Goal: Information Seeking & Learning: Stay updated

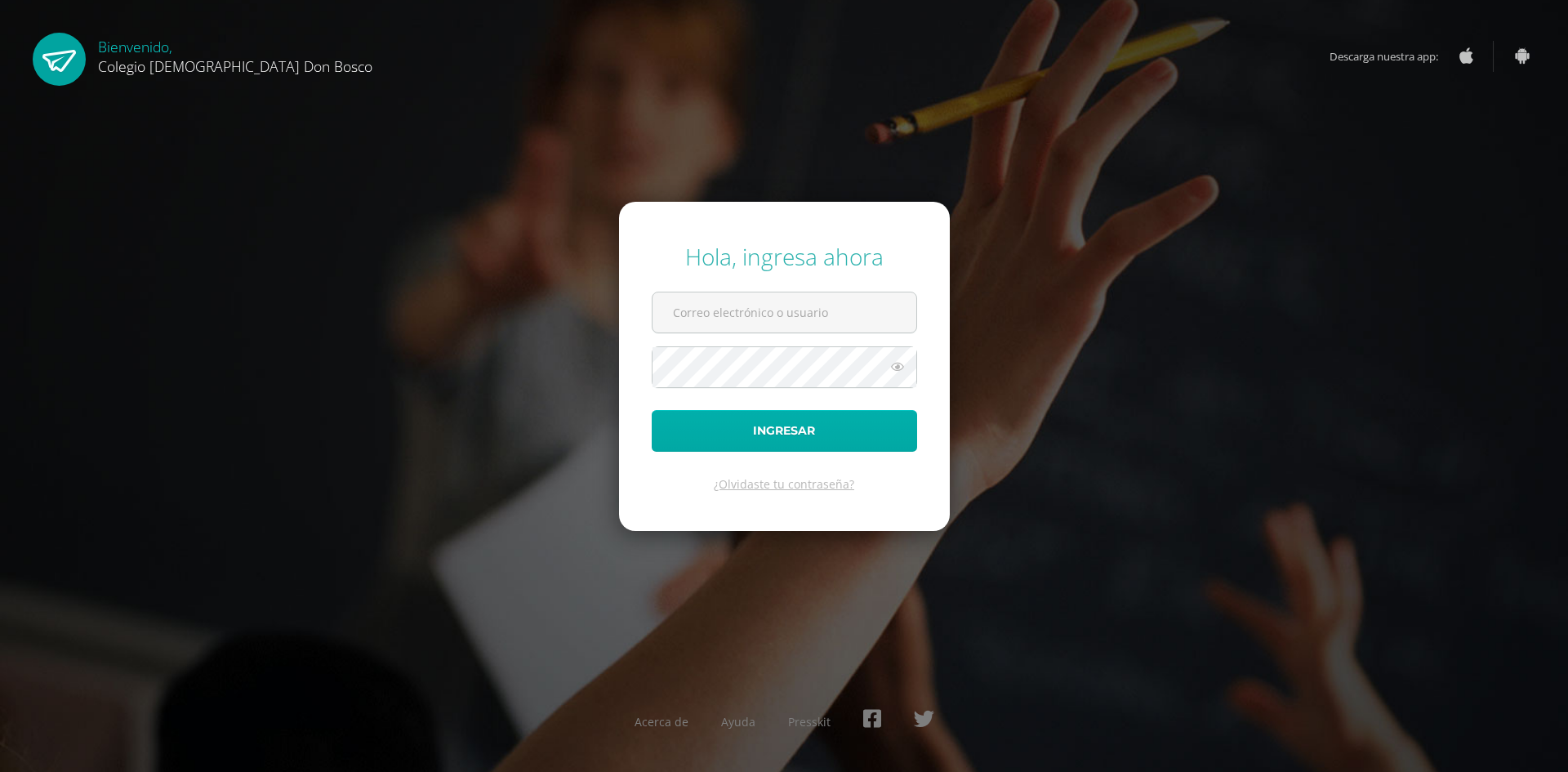
type input "[PERSON_NAME][EMAIL_ADDRESS][DOMAIN_NAME]"
click at [750, 410] on button "Ingresar" at bounding box center [784, 430] width 266 height 41
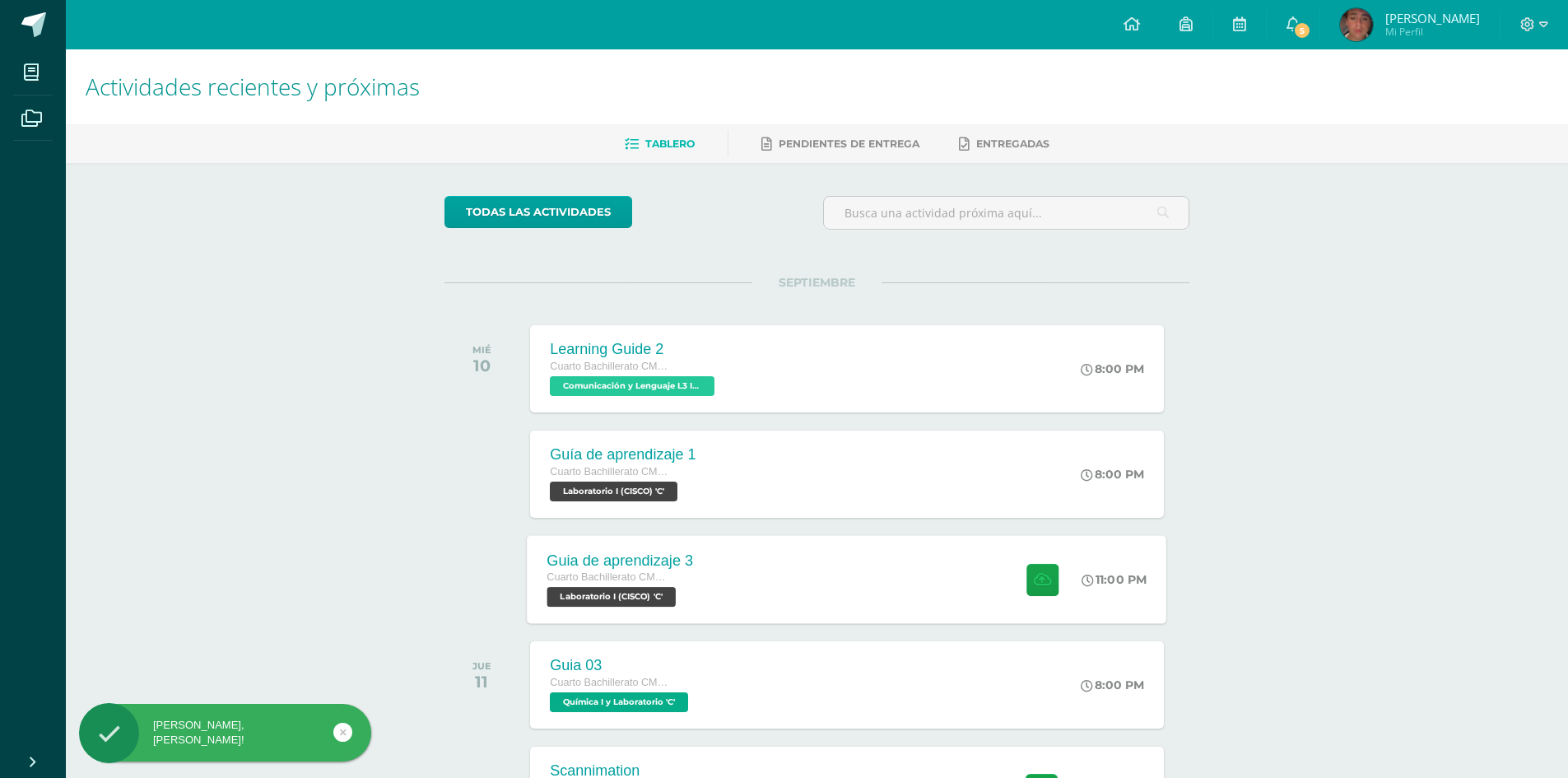
click at [826, 562] on div "Guia de aprendizaje 3 Cuarto Bachillerato CMP Bachillerato en CCLL con Orientac…" at bounding box center [847, 578] width 640 height 88
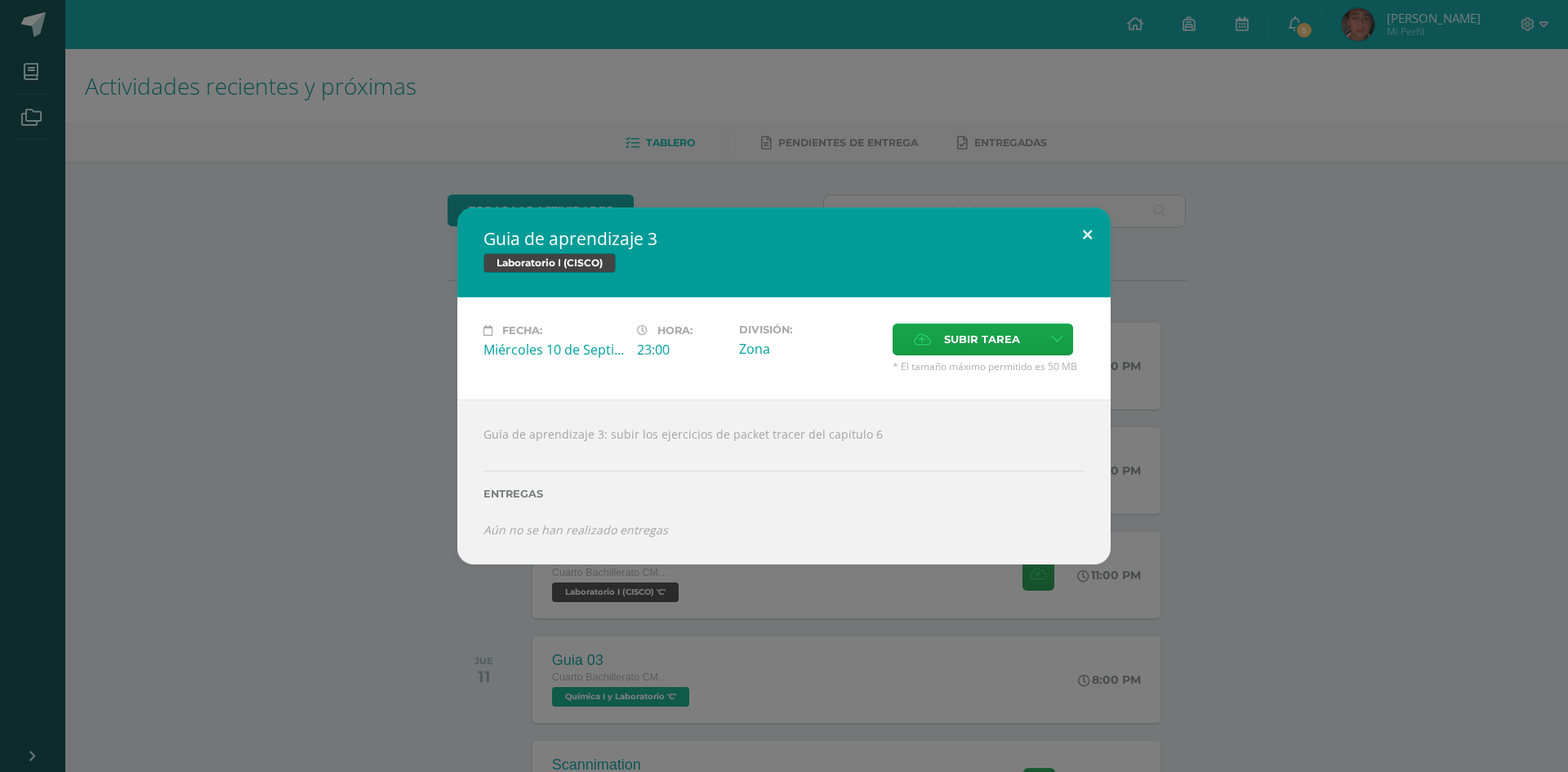
click at [1088, 236] on button at bounding box center [1087, 235] width 47 height 56
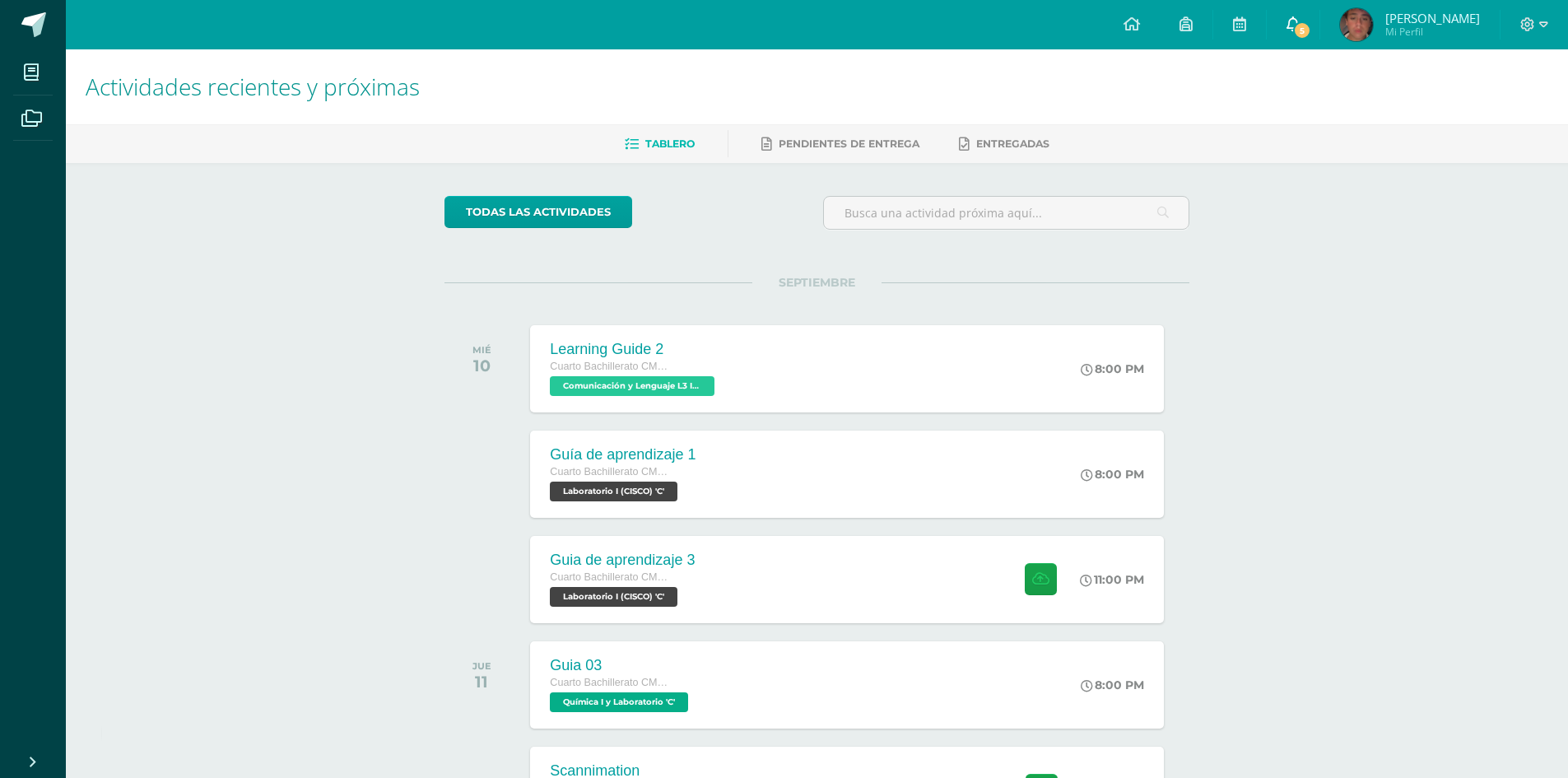
click at [1311, 30] on span "5" at bounding box center [1302, 30] width 18 height 18
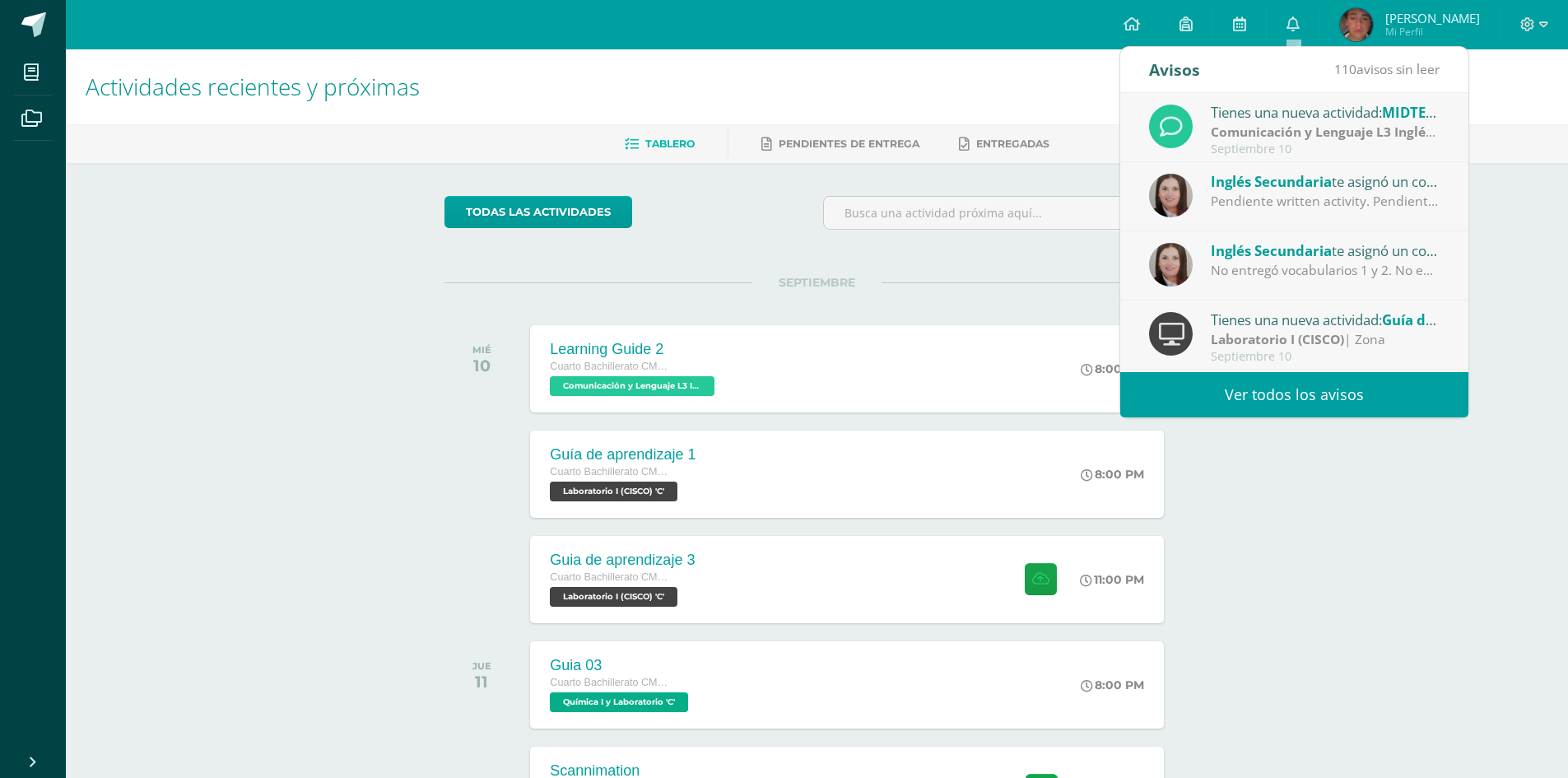
scroll to position [82, 0]
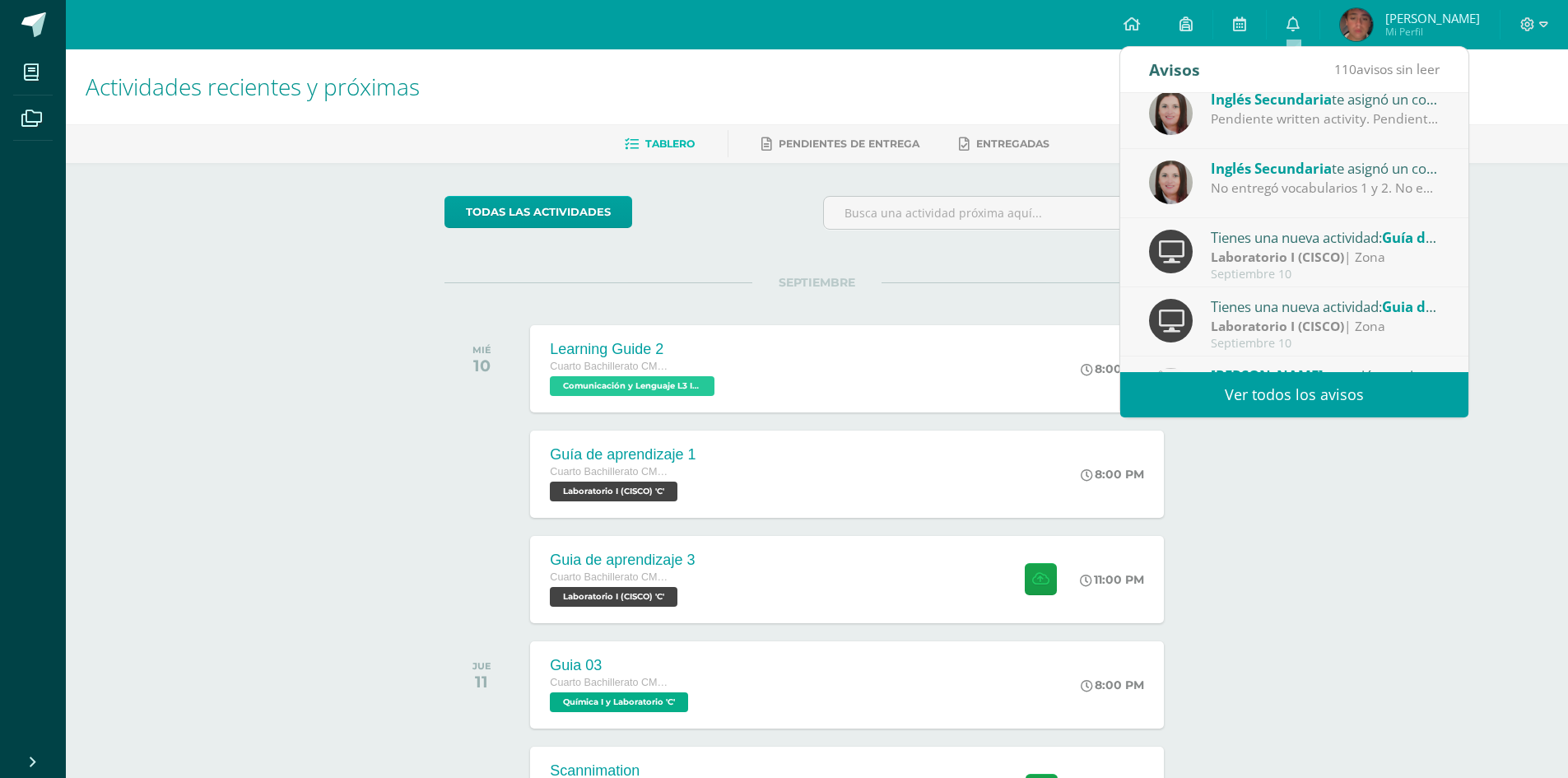
click at [1257, 165] on span "Inglés Secundaria" at bounding box center [1271, 168] width 121 height 18
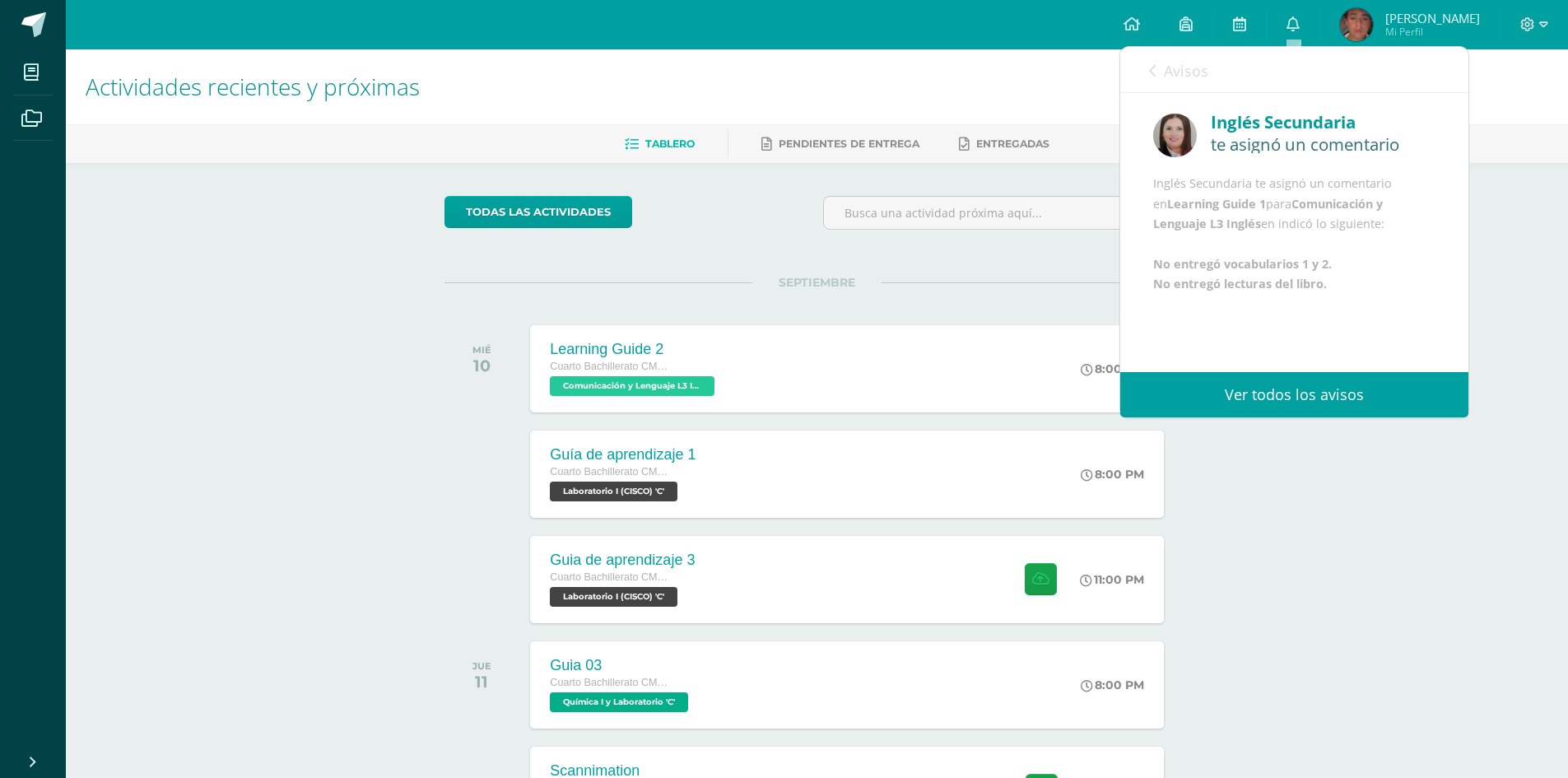
scroll to position [19, 0]
click at [1139, 72] on div "Avisos 109 avisos sin leer Avisos" at bounding box center [1294, 70] width 348 height 46
click at [1152, 74] on icon at bounding box center [1152, 71] width 6 height 13
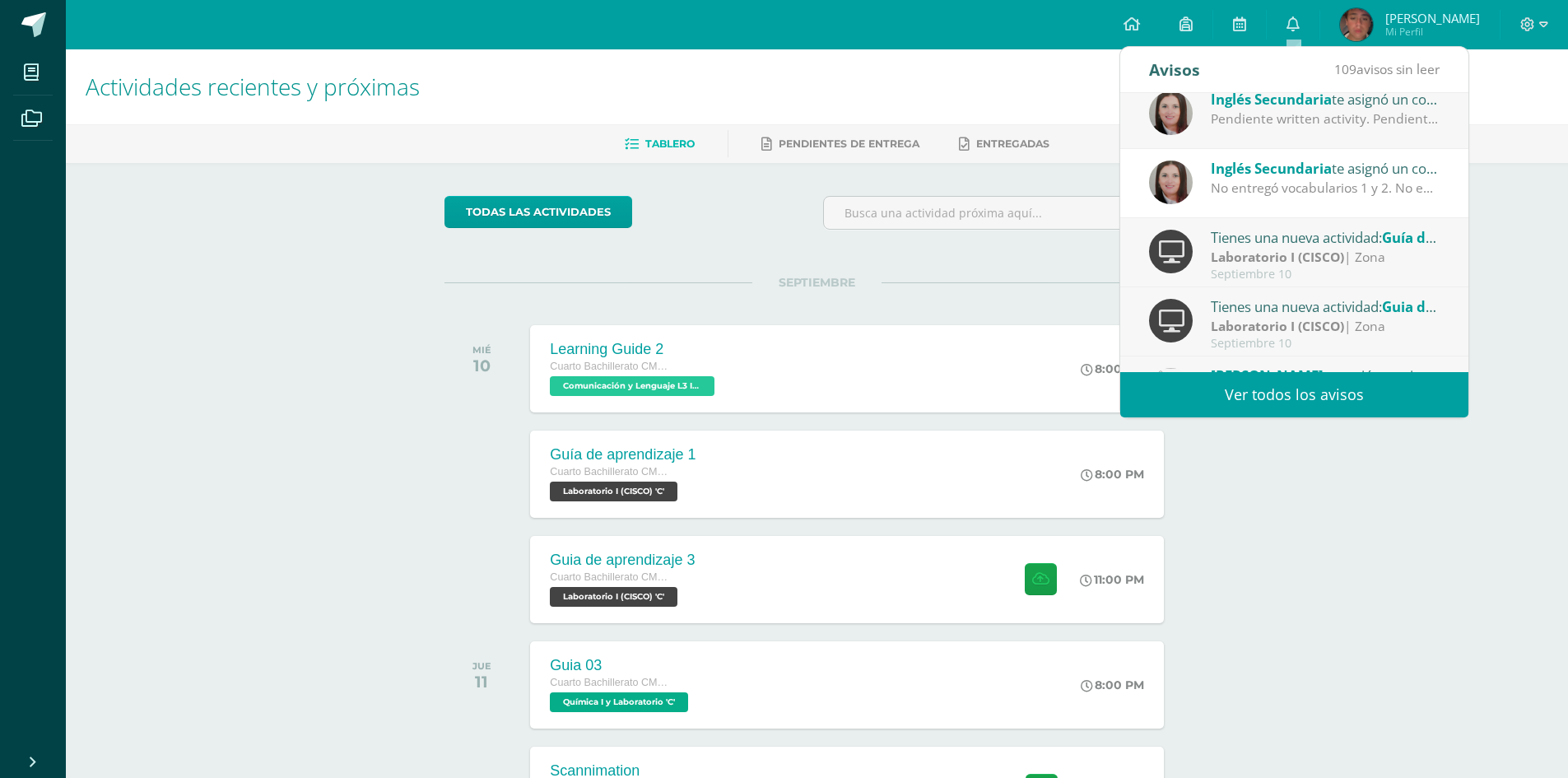
scroll to position [0, 0]
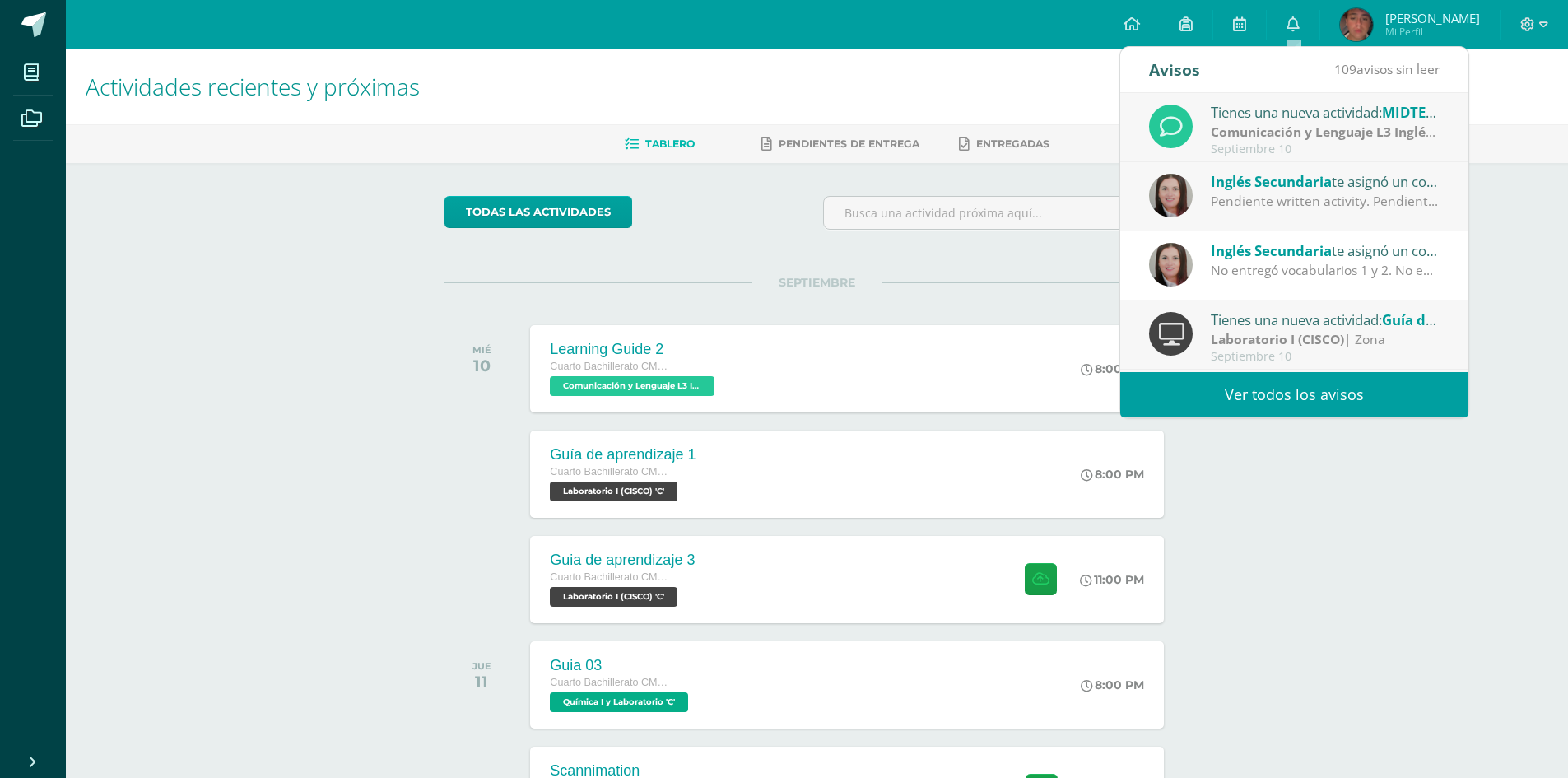
click at [1277, 195] on div "Pendiente written activity. Pendiente listening." at bounding box center [1325, 201] width 229 height 18
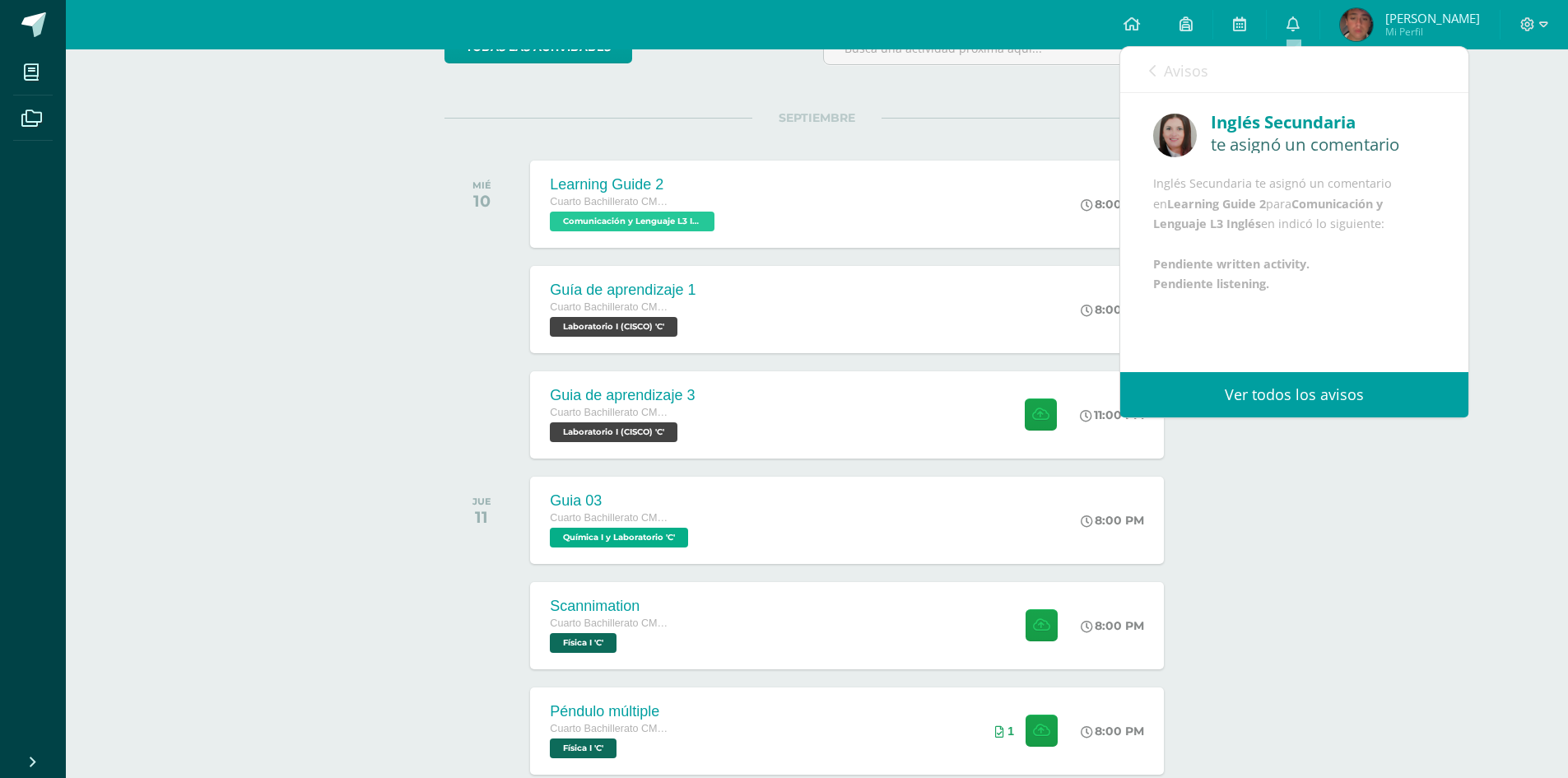
scroll to position [19, 0]
click at [1155, 64] on link "Avisos" at bounding box center [1178, 70] width 59 height 47
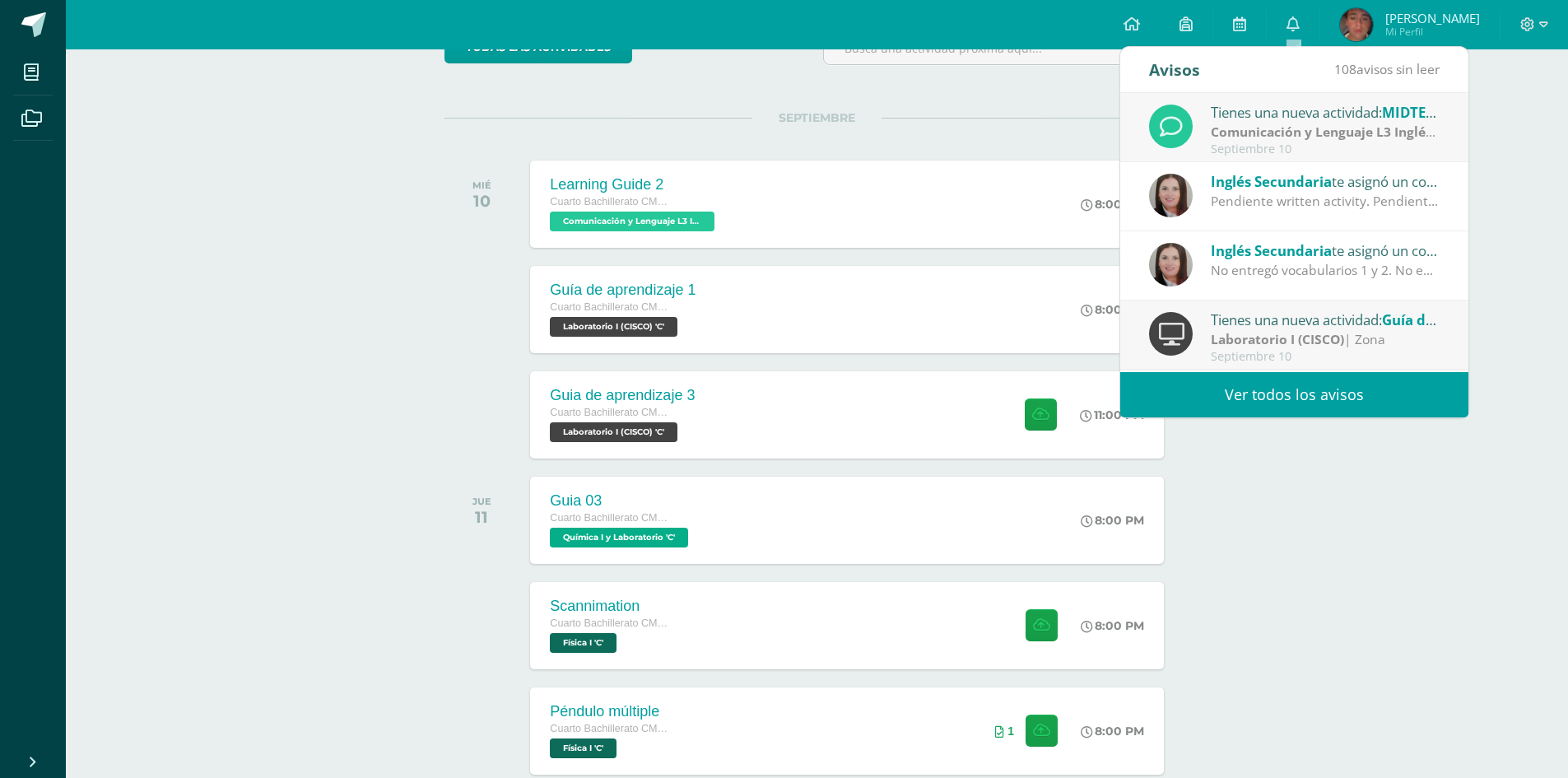
scroll to position [164, 0]
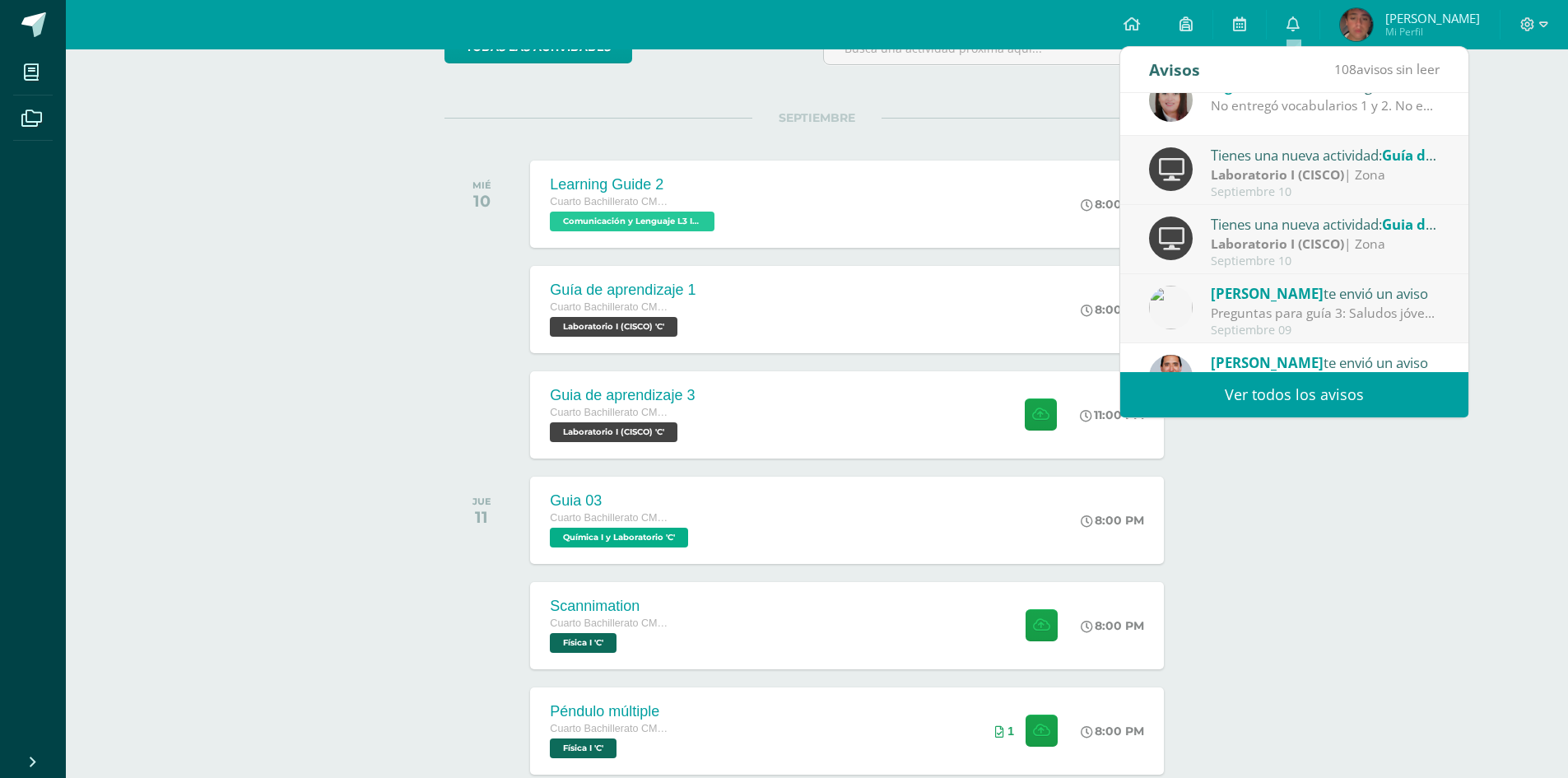
click at [1316, 178] on strong "Laboratorio I (CISCO)" at bounding box center [1277, 175] width 133 height 18
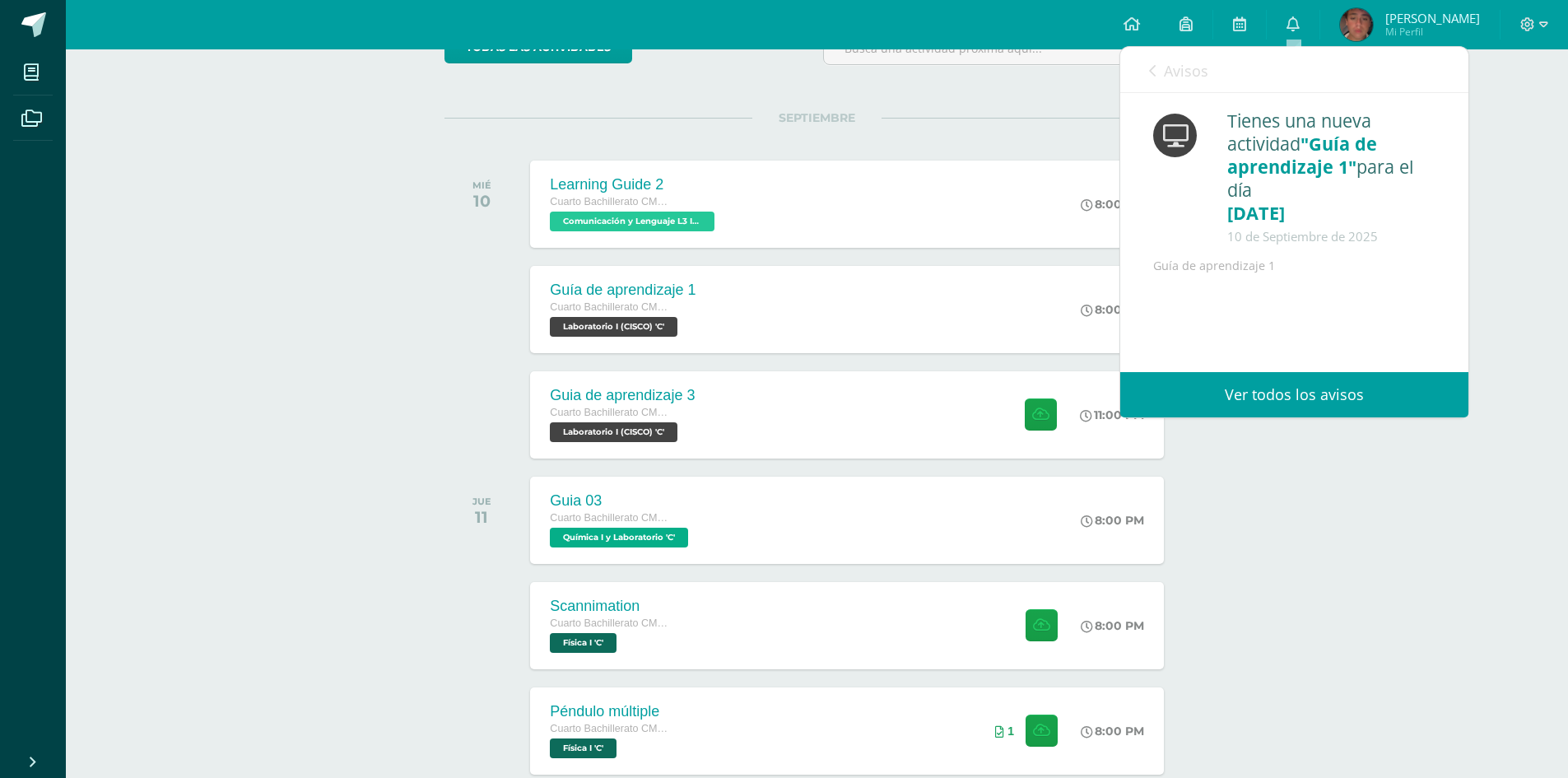
scroll to position [0, 0]
click at [1159, 73] on link "Avisos" at bounding box center [1178, 70] width 59 height 47
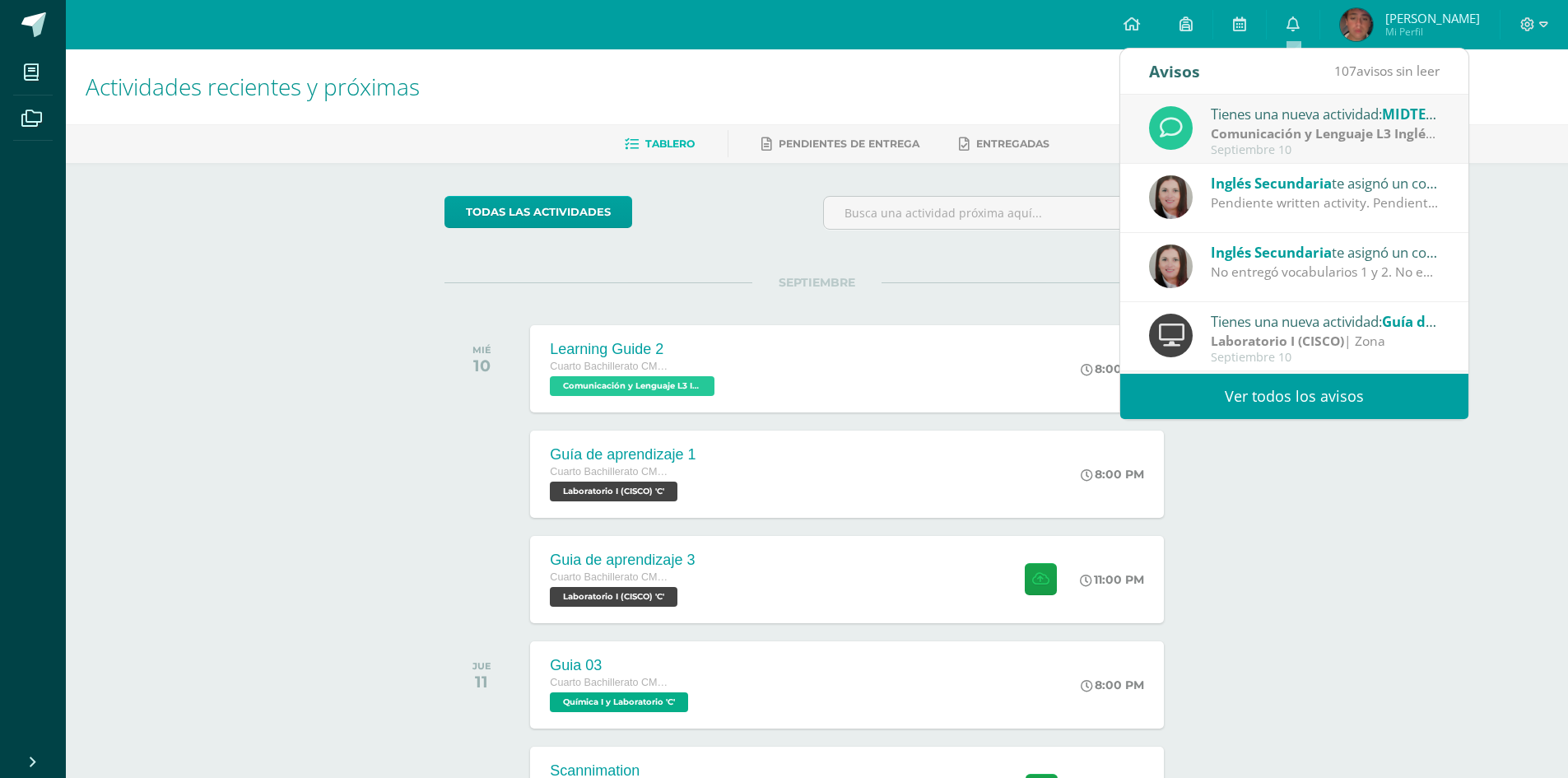
scroll to position [164, 0]
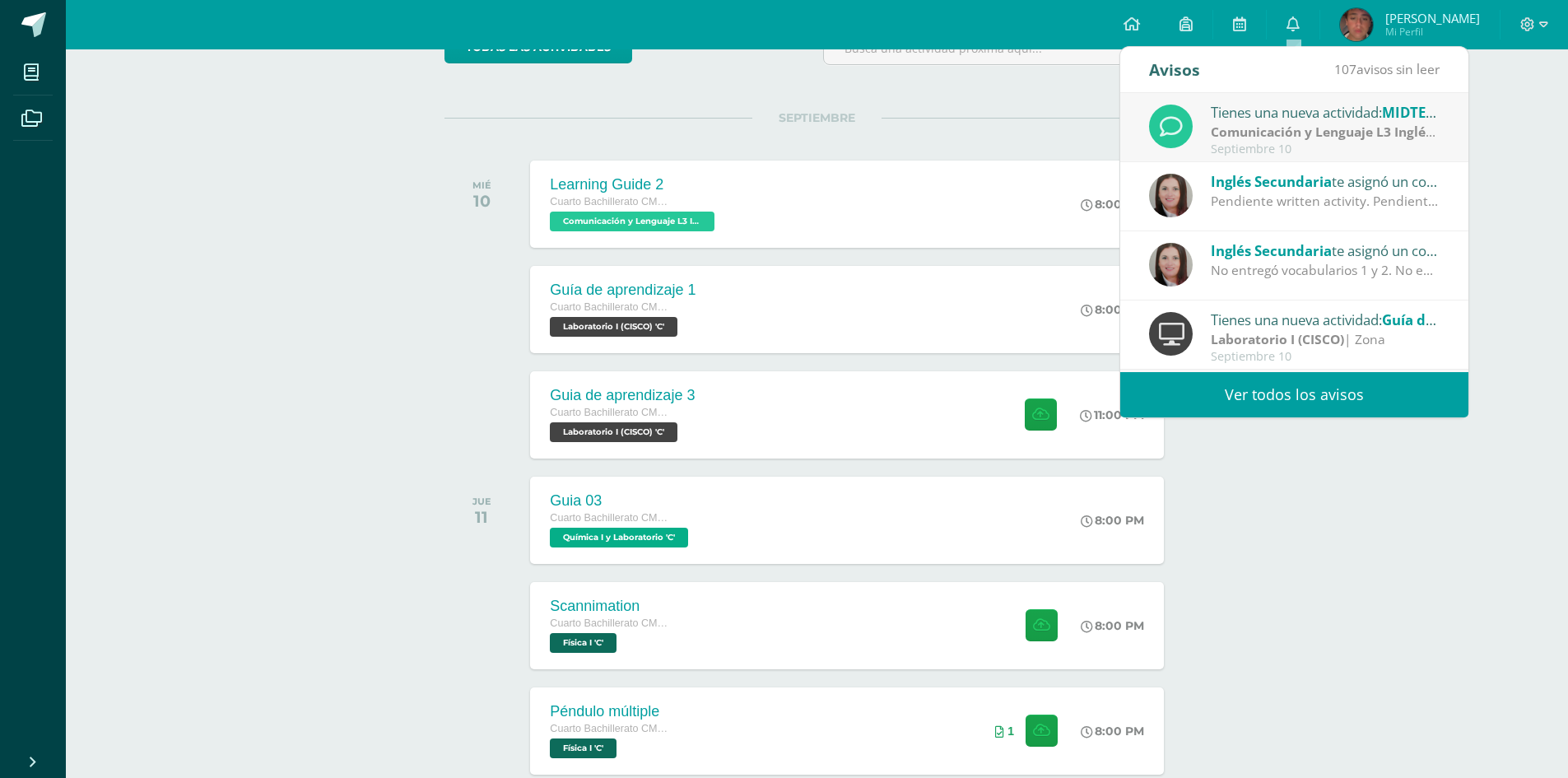
click at [1342, 272] on div "No entregó vocabularios 1 y 2. No entregó lecturas del libro." at bounding box center [1325, 271] width 229 height 18
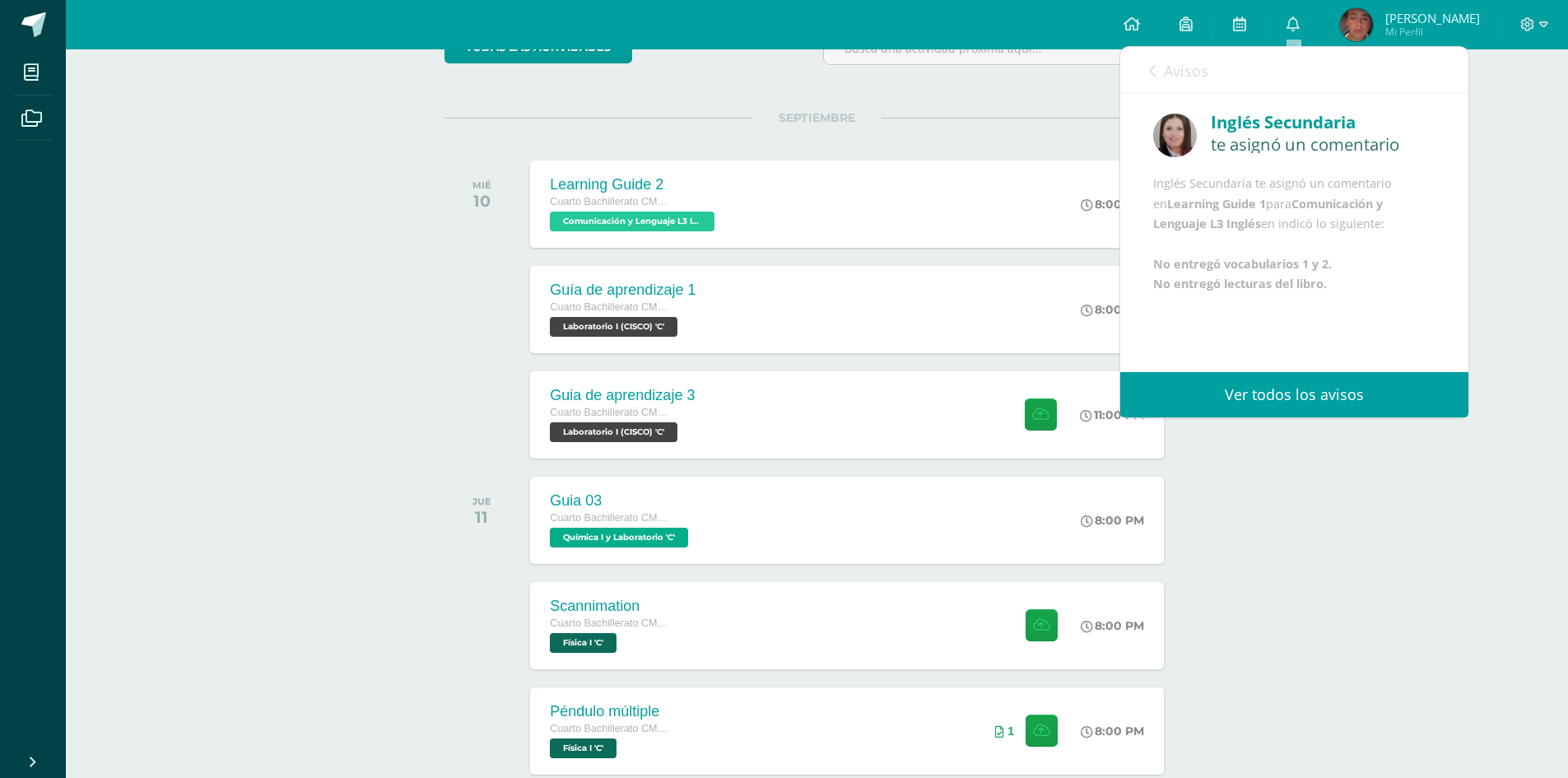
scroll to position [19, 0]
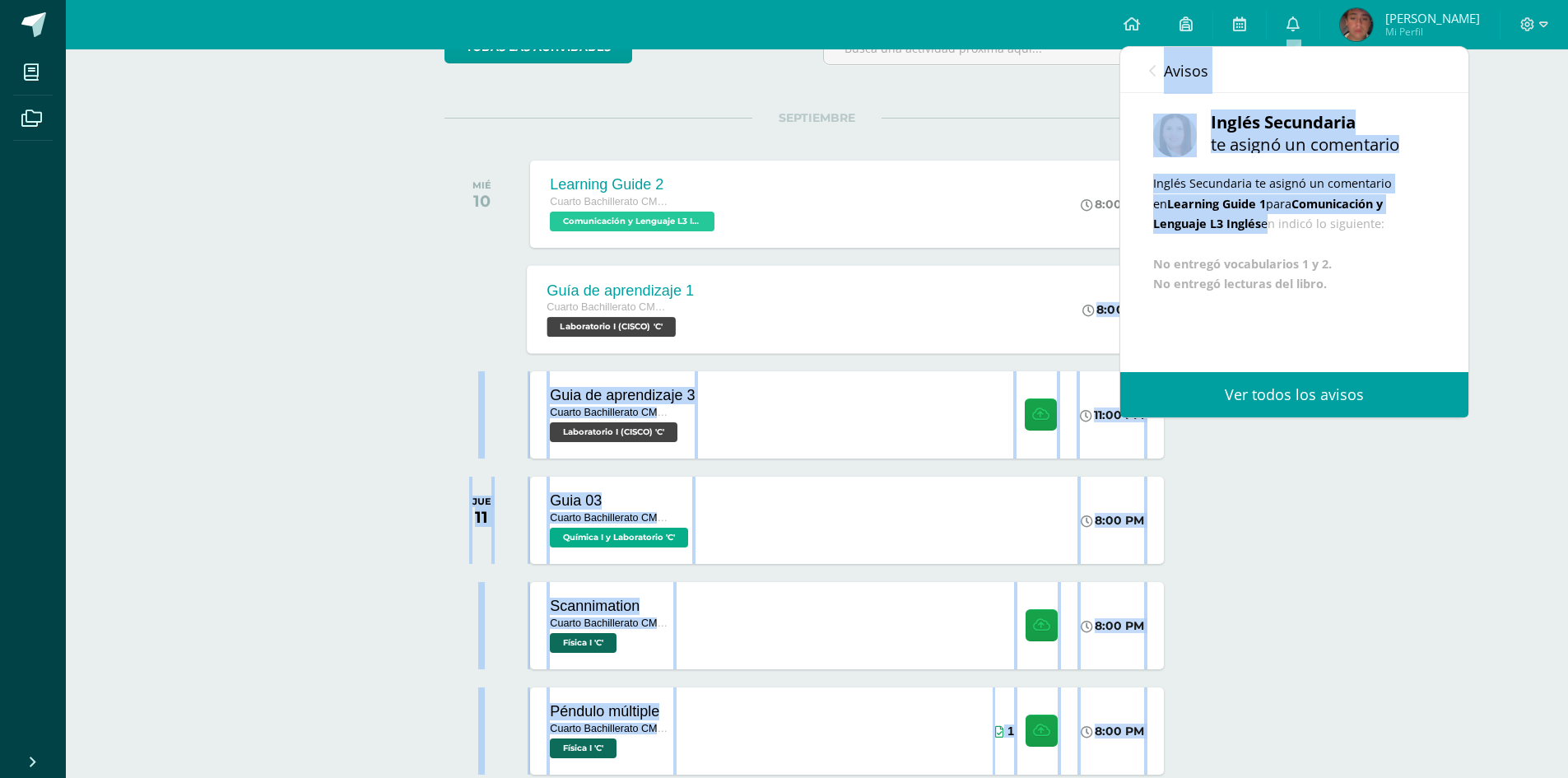
drag, startPoint x: 1292, startPoint y: 273, endPoint x: 1112, endPoint y: 284, distance: 180.3
click at [1319, 215] on div "Inglés Secundaria te asignó un comentario en Learning Guide 1 para Comunicación…" at bounding box center [1295, 234] width 283 height 121
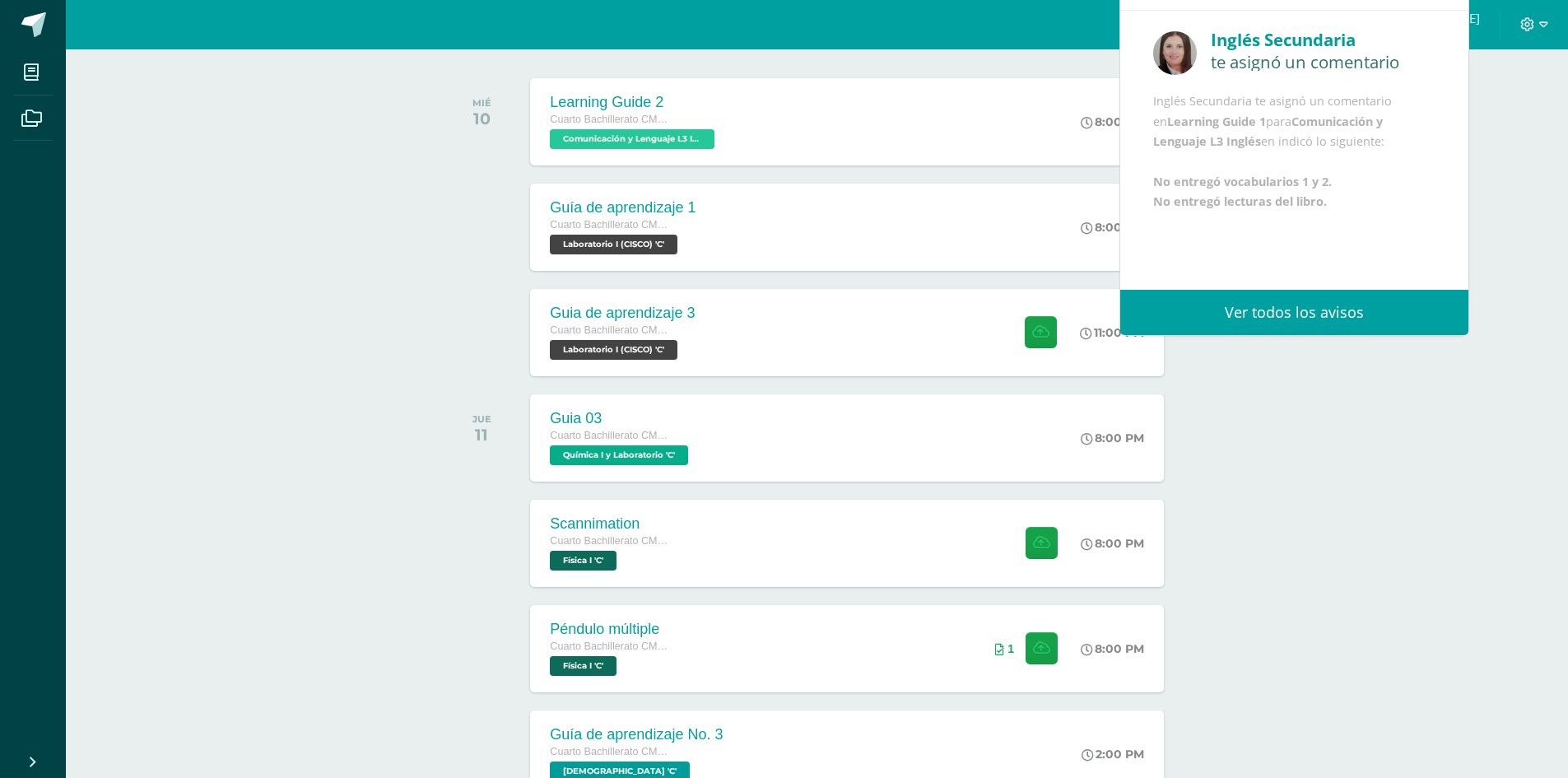
scroll to position [330, 0]
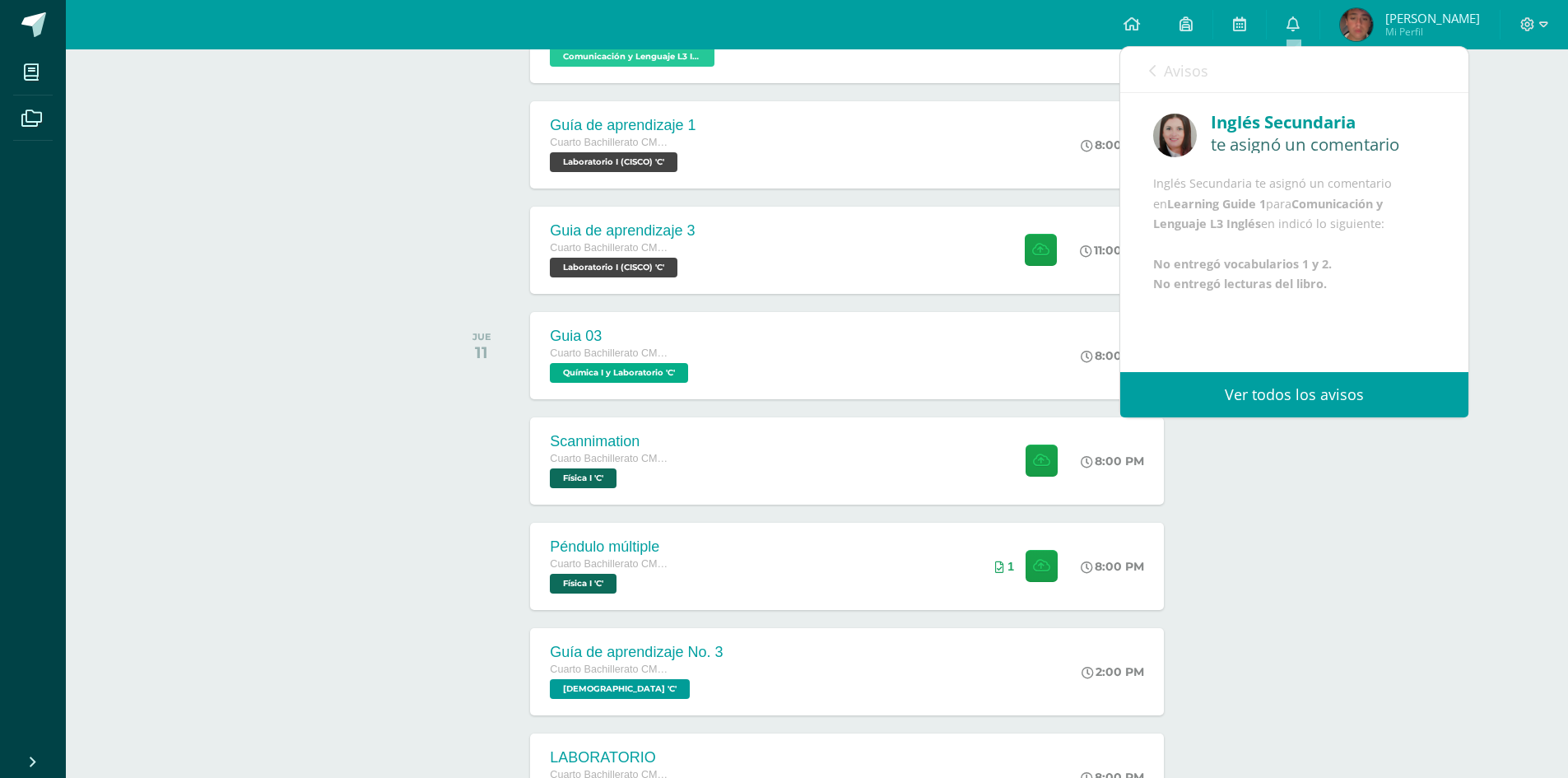
click at [1147, 74] on div "Avisos 107 avisos sin leer Avisos" at bounding box center [1294, 70] width 348 height 46
click at [1160, 74] on link "Avisos" at bounding box center [1178, 70] width 59 height 47
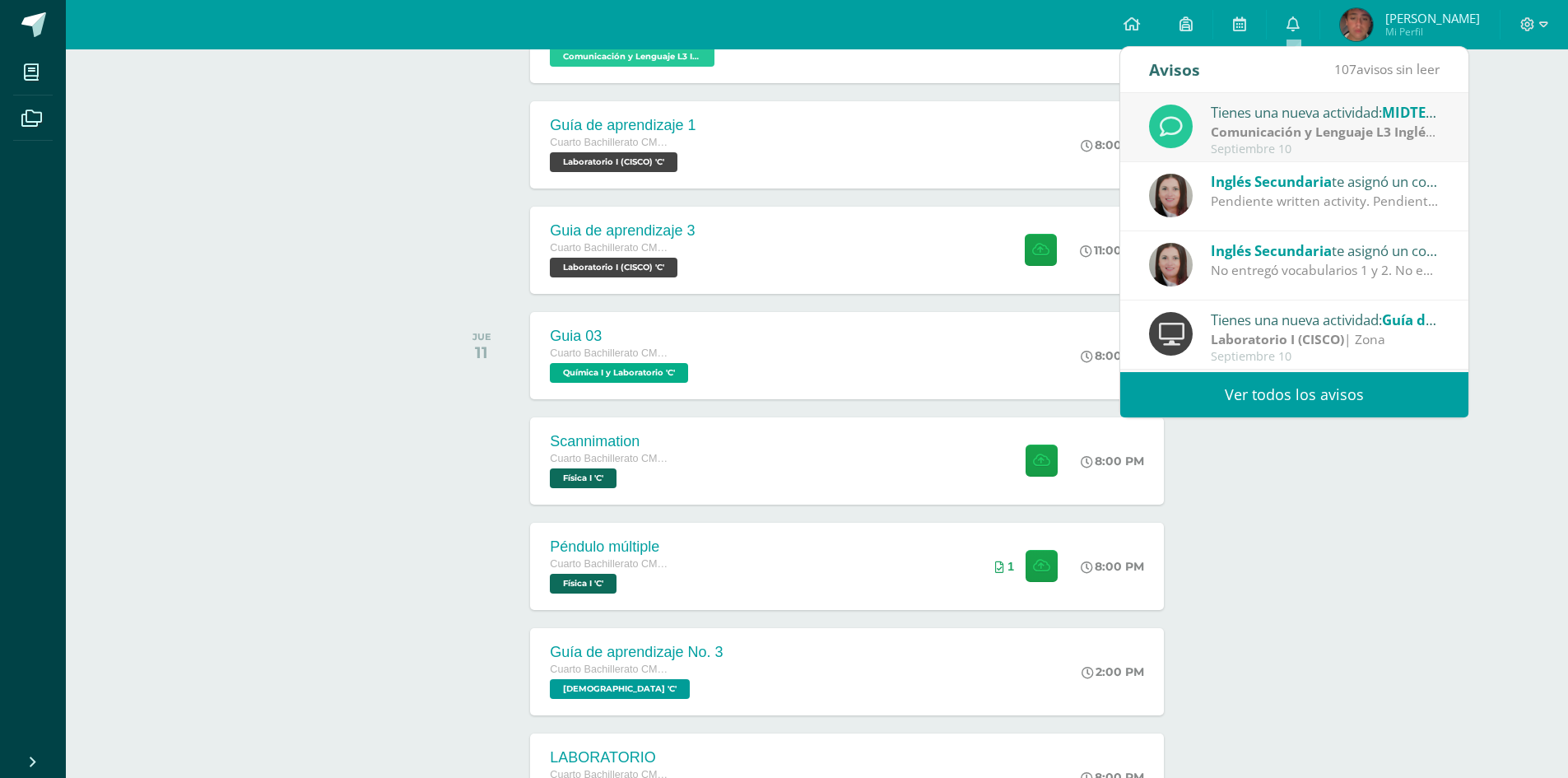
click at [1291, 180] on span "Inglés Secundaria" at bounding box center [1271, 181] width 121 height 18
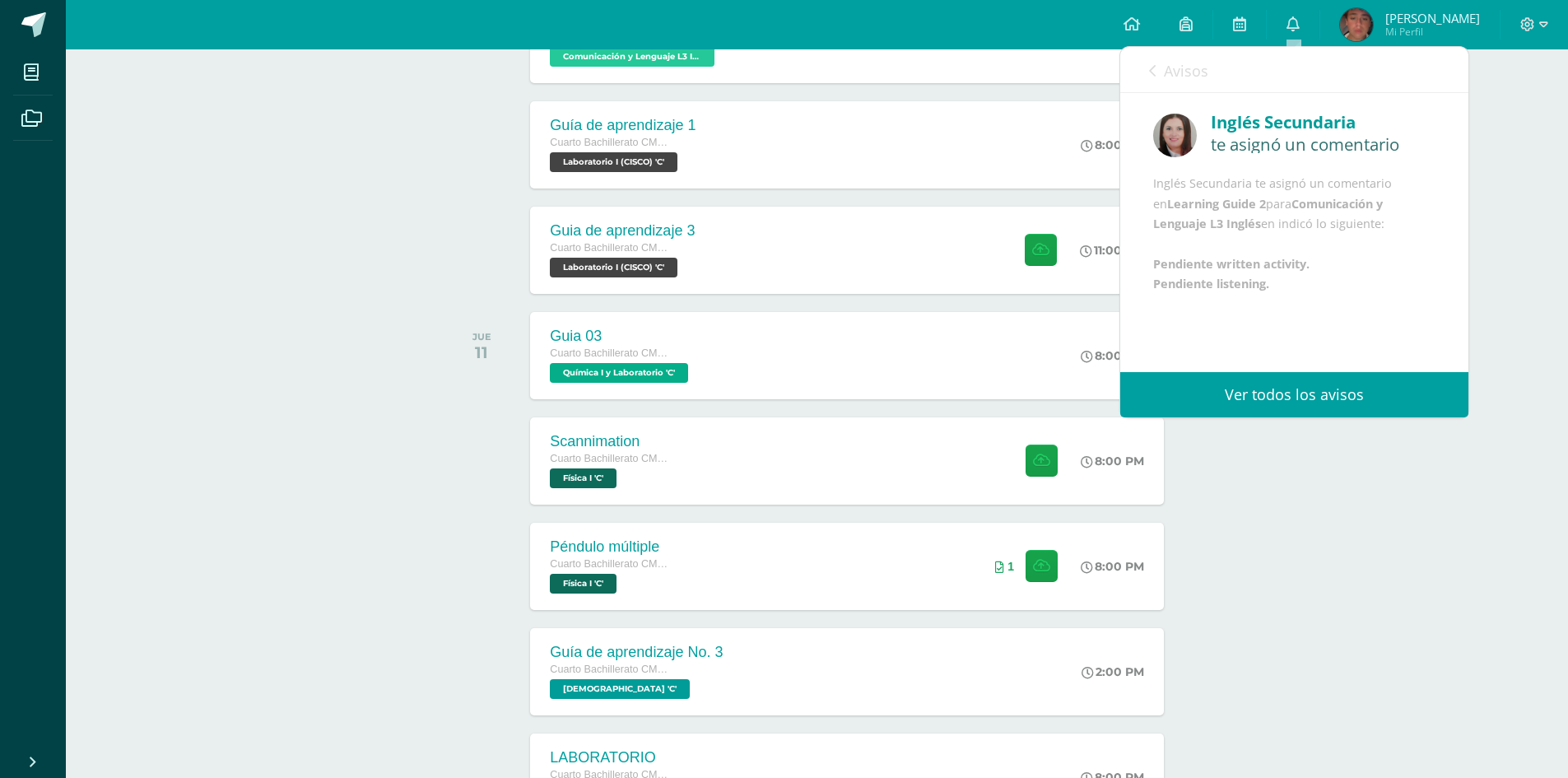
click at [1176, 76] on span "Avisos" at bounding box center [1186, 70] width 44 height 19
